Goal: Task Accomplishment & Management: Manage account settings

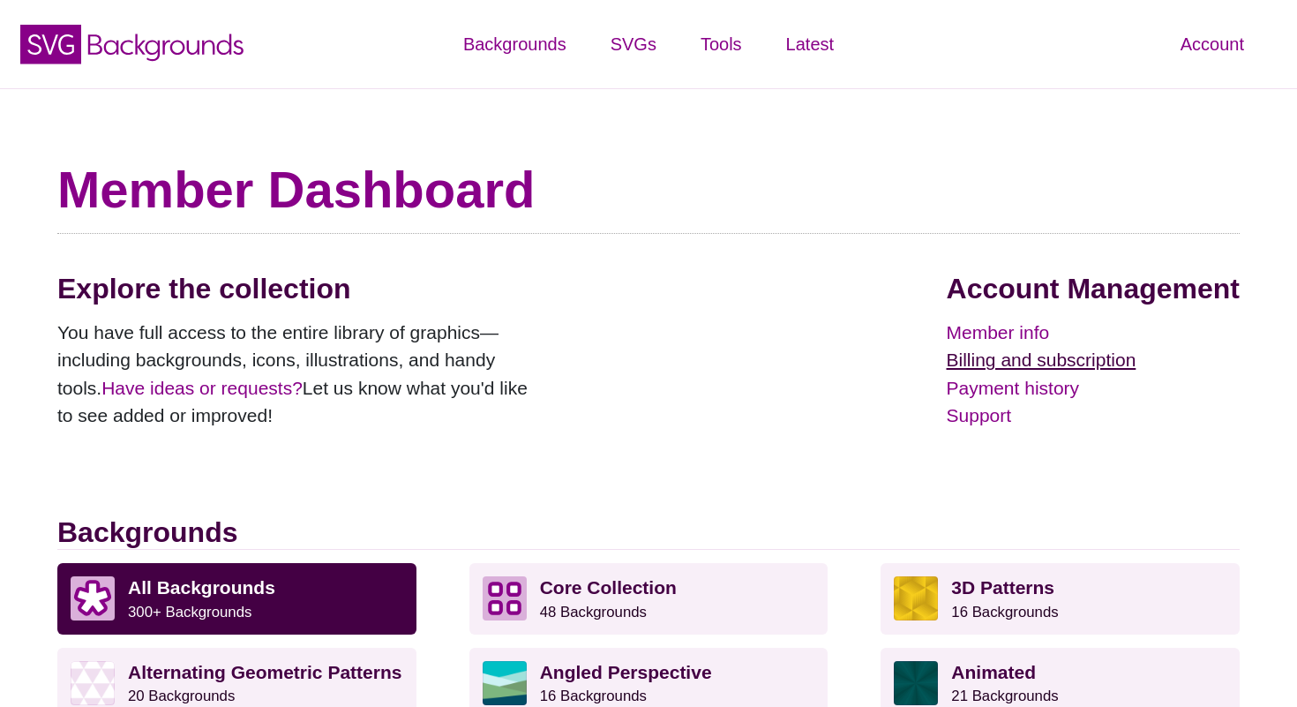
click at [999, 363] on link "Billing and subscription" at bounding box center [1093, 360] width 293 height 28
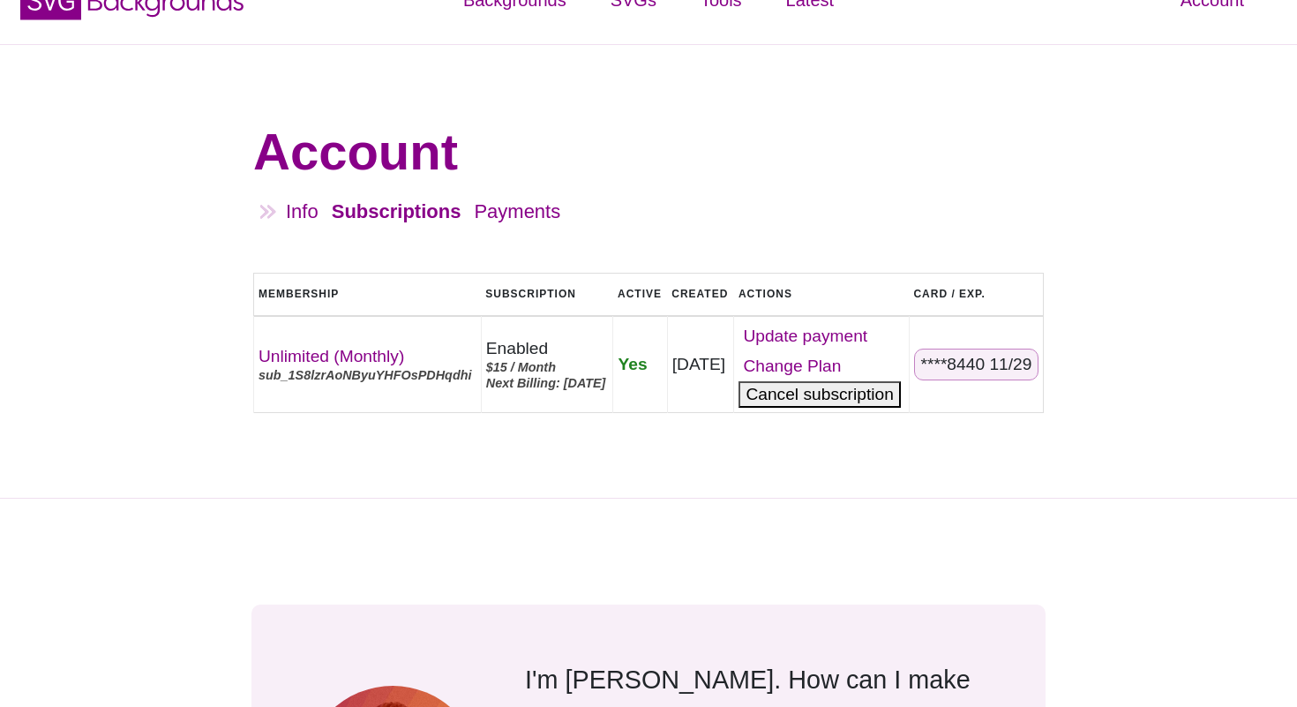
scroll to position [74, 0]
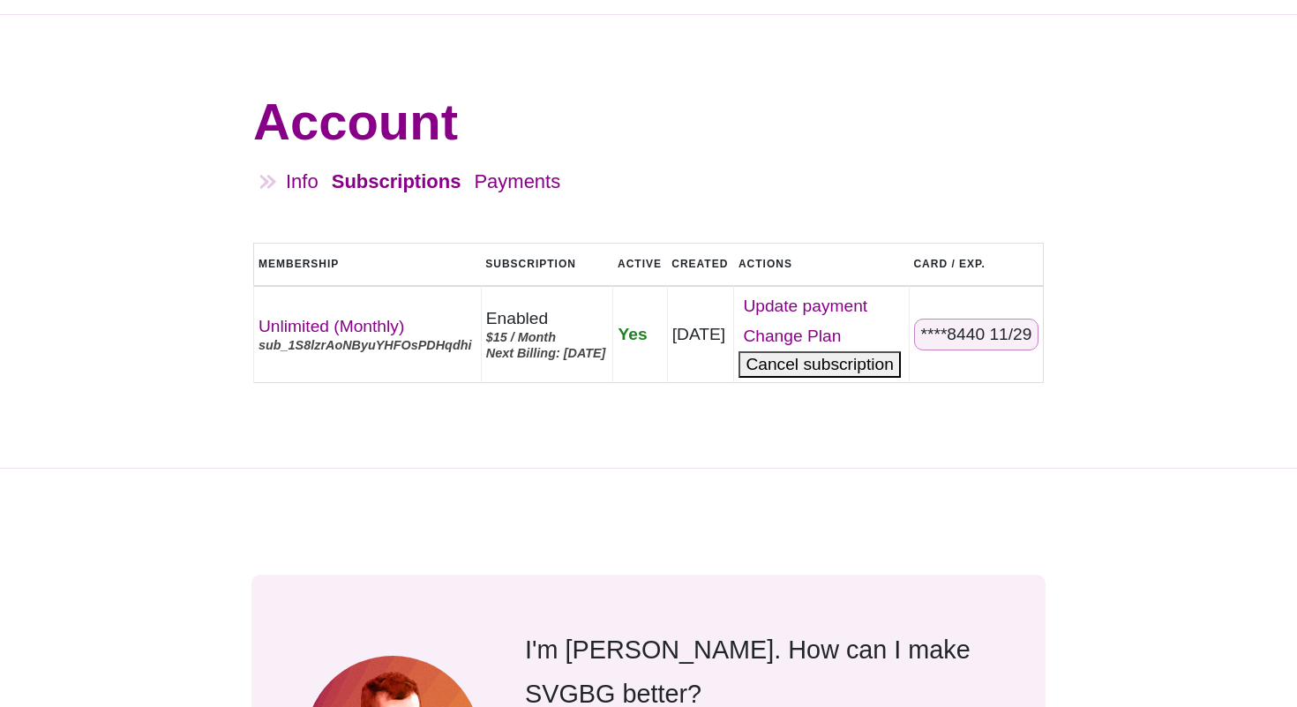
click at [879, 378] on button "Cancel" at bounding box center [820, 364] width 162 height 26
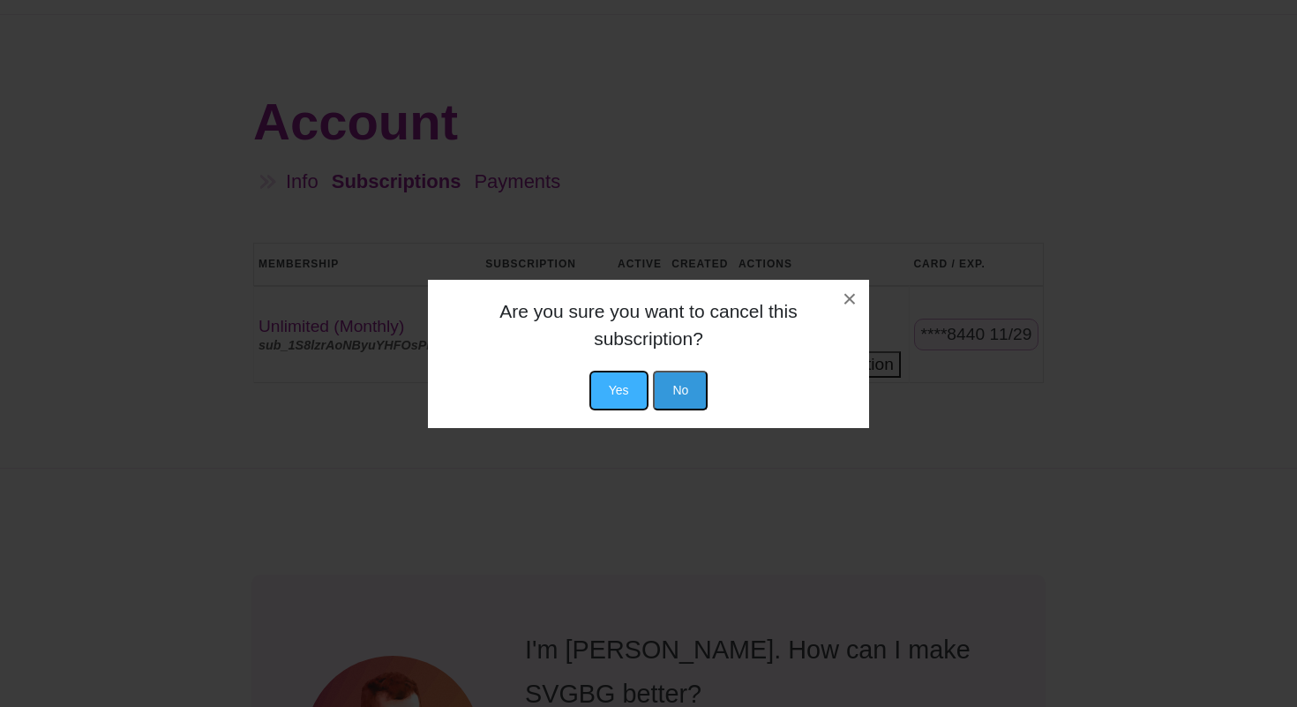
click at [627, 379] on button "Yes" at bounding box center [619, 391] width 59 height 40
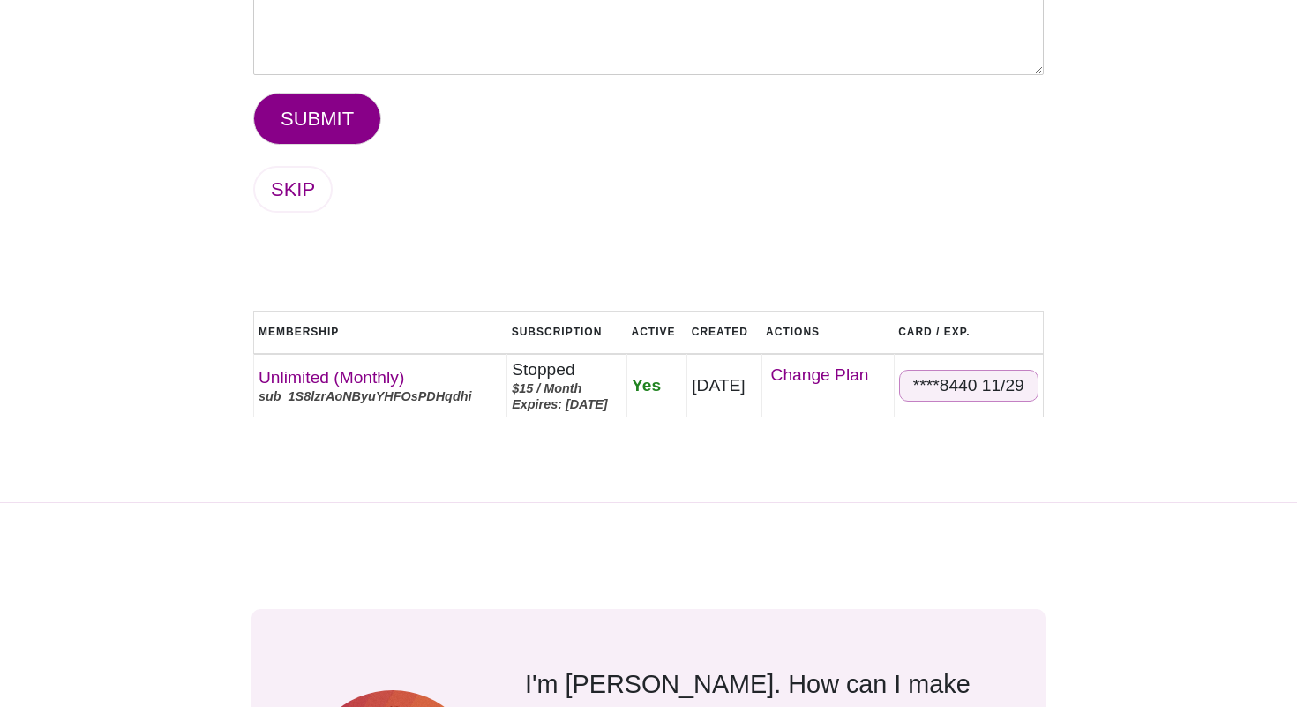
scroll to position [434, 0]
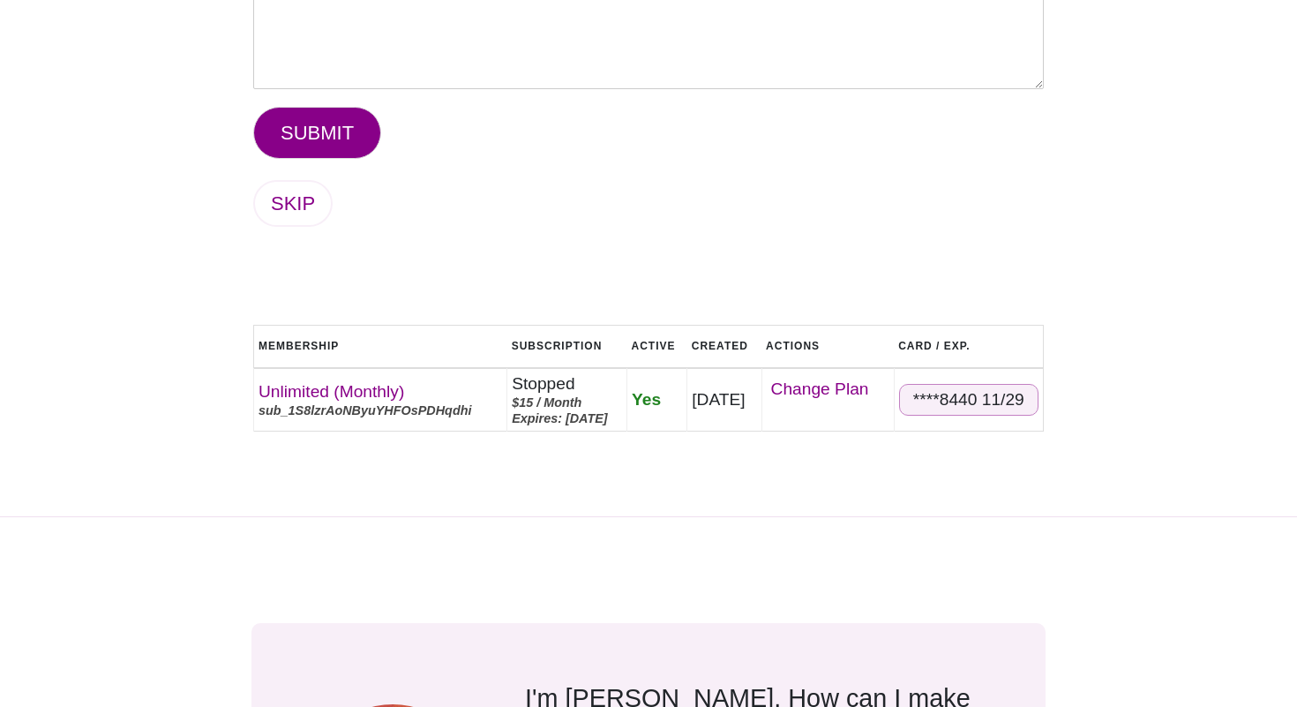
click at [961, 402] on div "****8440 11/29" at bounding box center [968, 400] width 139 height 32
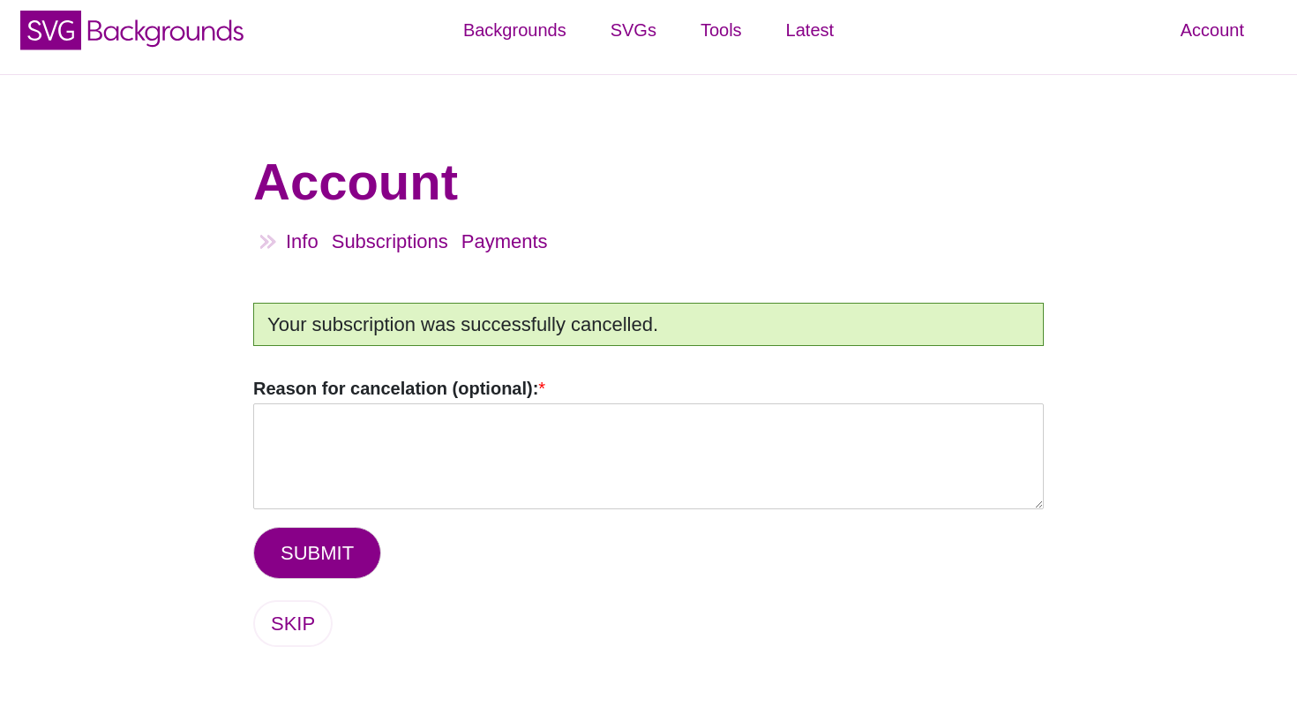
scroll to position [0, 0]
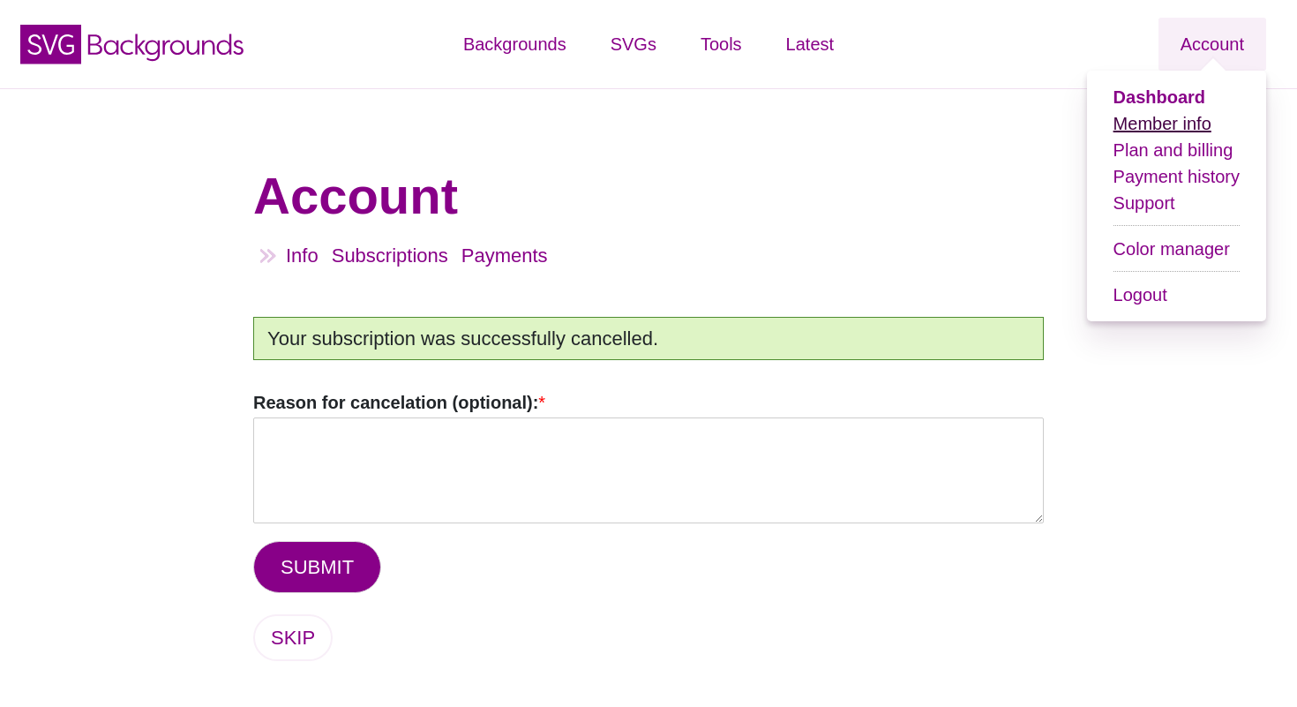
click at [1168, 117] on link "Member info" at bounding box center [1163, 123] width 98 height 19
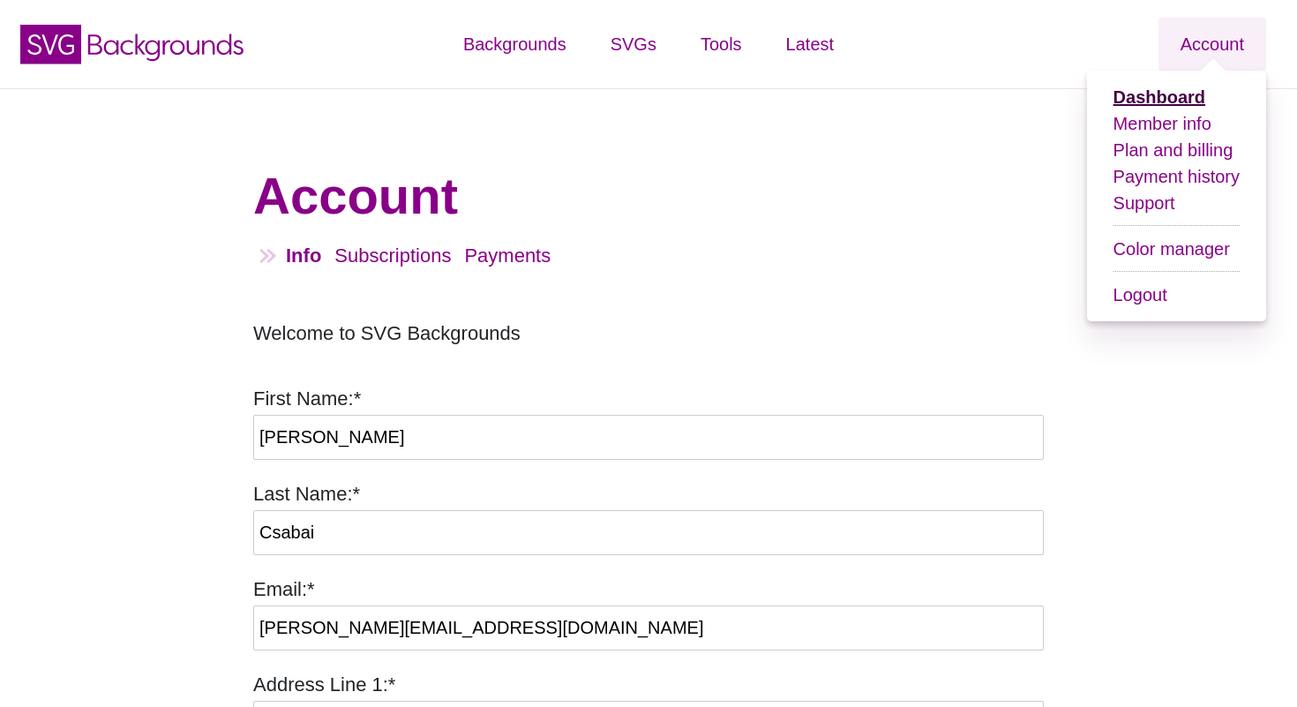
click at [1175, 92] on strong "Dashboard" at bounding box center [1160, 96] width 92 height 19
